Goal: Information Seeking & Learning: Learn about a topic

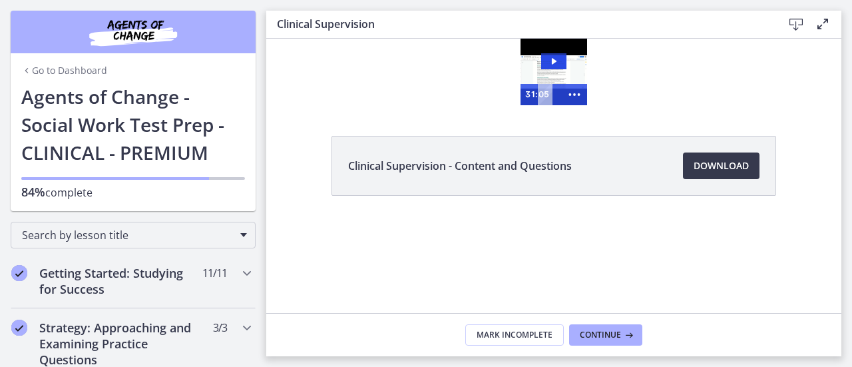
scroll to position [599, 0]
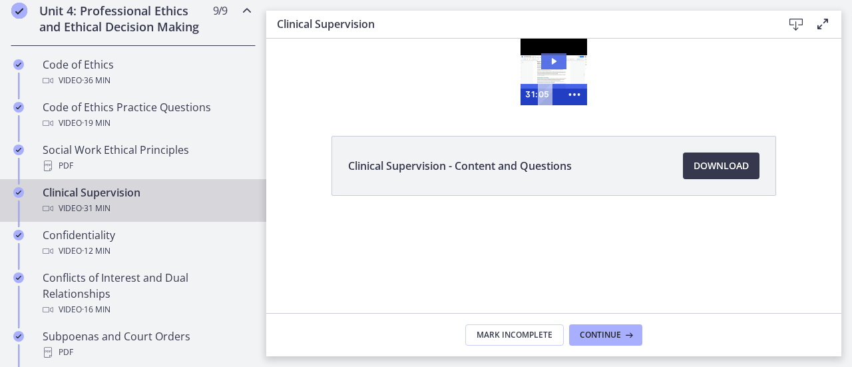
click at [556, 55] on icon "Play Video: cbe69t1t4o1cl02sihgg.mp4" at bounding box center [553, 61] width 25 height 16
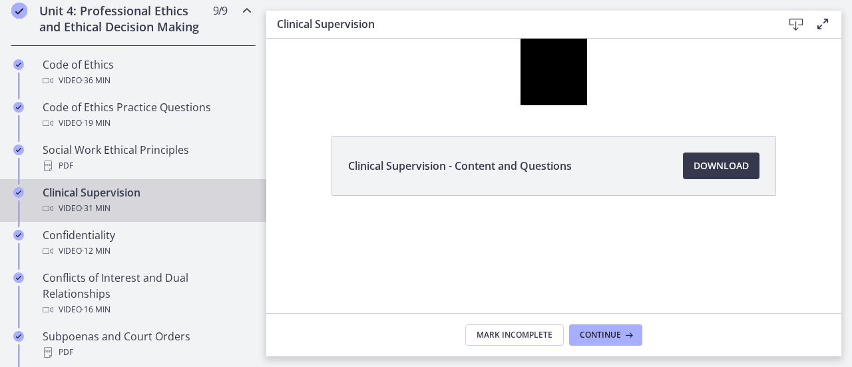
click at [73, 208] on div "Clinical Supervision Video · 31 min" at bounding box center [147, 200] width 208 height 32
click at [598, 335] on span "Continue" at bounding box center [600, 335] width 41 height 11
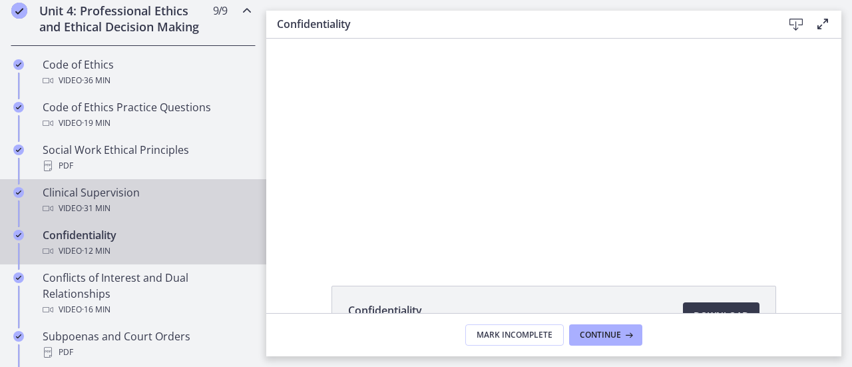
click at [92, 206] on div "Clinical Supervision Video · 31 min" at bounding box center [147, 200] width 208 height 32
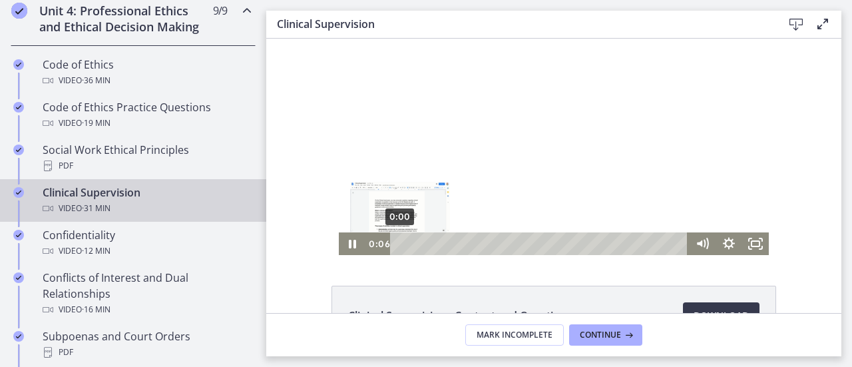
click at [397, 244] on div "Playbar" at bounding box center [400, 243] width 7 height 7
